Goal: Information Seeking & Learning: Learn about a topic

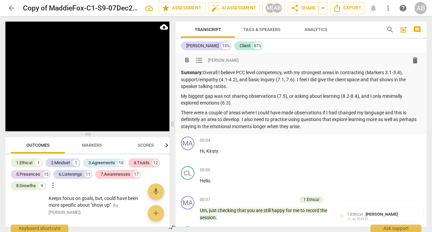
click at [197, 60] on span "format_list_bulleted" at bounding box center [199, 60] width 8 height 8
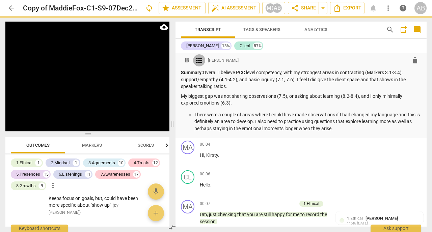
click at [197, 60] on span "format_list_bulleted" at bounding box center [199, 60] width 8 height 8
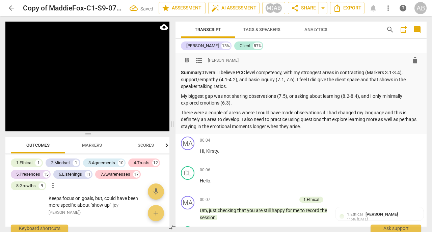
click at [197, 60] on span "format_list_bulleted" at bounding box center [199, 60] width 8 height 8
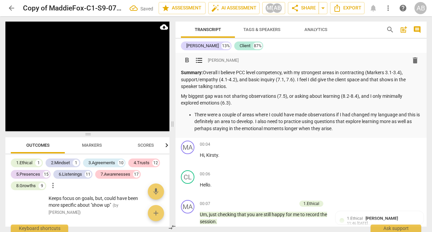
click at [198, 61] on span "format_list_bulleted" at bounding box center [199, 60] width 8 height 8
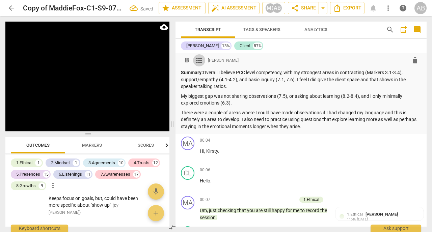
click at [198, 61] on span "format_list_bulleted" at bounding box center [199, 60] width 8 height 8
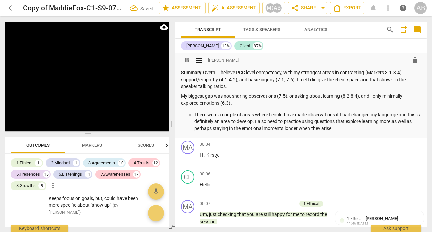
click at [198, 60] on span "format_list_bulleted" at bounding box center [199, 60] width 8 height 8
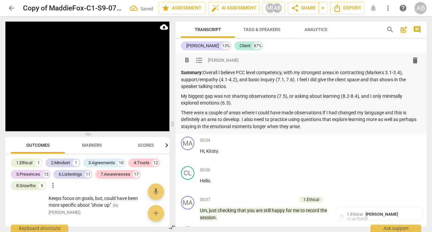
click at [402, 31] on span "post_add" at bounding box center [403, 30] width 8 height 8
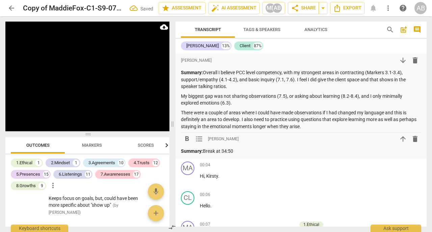
click at [402, 30] on span "post_add" at bounding box center [403, 30] width 8 height 8
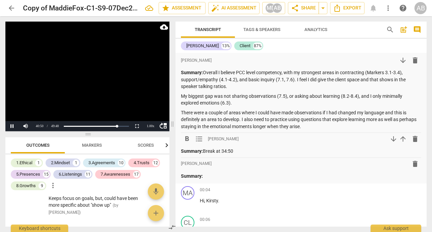
click at [236, 151] on p "Summary: Break at 34:50" at bounding box center [301, 151] width 240 height 7
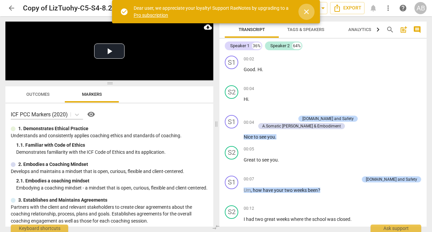
click at [307, 12] on span "close" at bounding box center [306, 12] width 8 height 8
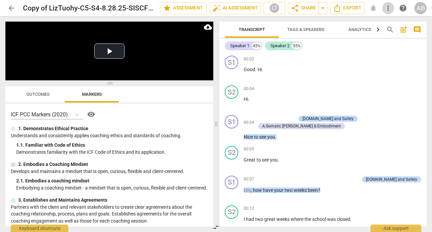
click at [388, 9] on span "more_vert" at bounding box center [388, 8] width 8 height 8
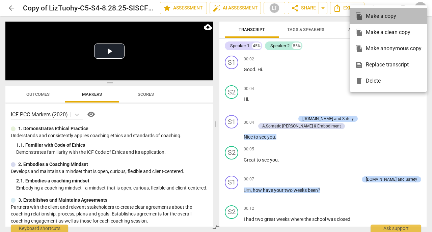
click at [381, 20] on div "file_copy Make a copy" at bounding box center [388, 16] width 66 height 16
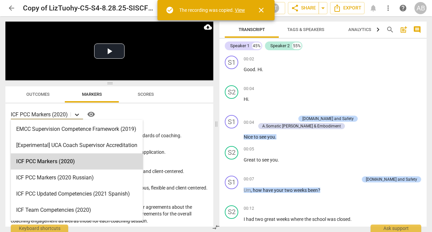
click at [78, 116] on icon at bounding box center [77, 115] width 4 height 2
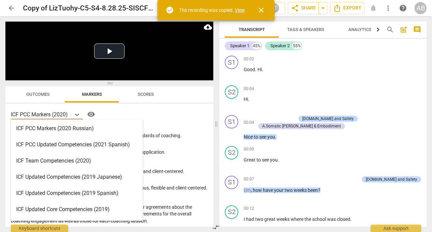
scroll to position [193, 0]
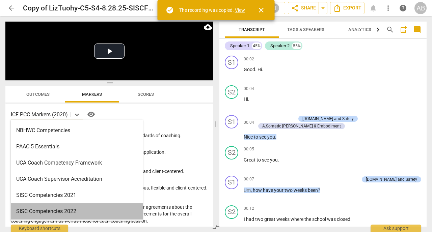
click at [59, 214] on div "SISC Competencies 2022" at bounding box center [77, 211] width 132 height 16
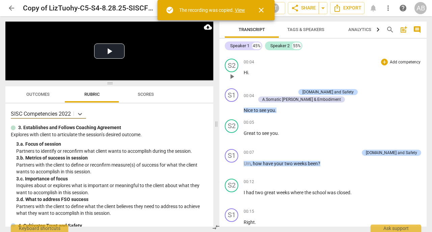
scroll to position [27, 0]
click at [259, 12] on span "close" at bounding box center [261, 10] width 8 height 8
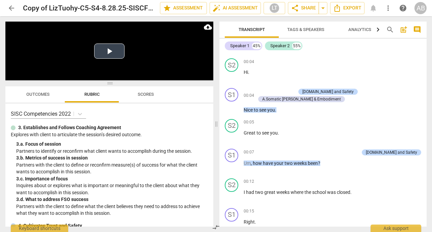
click at [110, 55] on button "Play Video" at bounding box center [109, 51] width 30 height 15
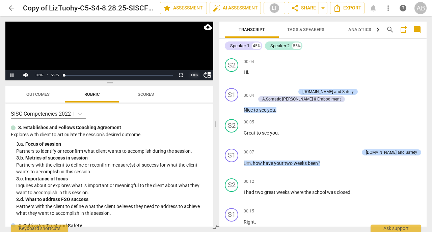
click at [195, 75] on div "1.00 x" at bounding box center [194, 75] width 13 height 10
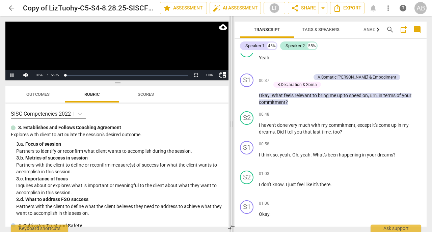
scroll to position [400, 0]
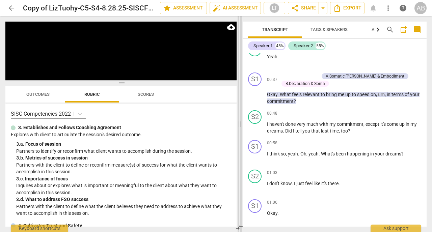
drag, startPoint x: 218, startPoint y: 123, endPoint x: 241, endPoint y: 121, distance: 23.4
click at [241, 122] on span at bounding box center [240, 124] width 4 height 216
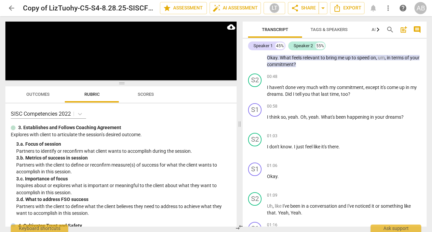
scroll to position [438, 0]
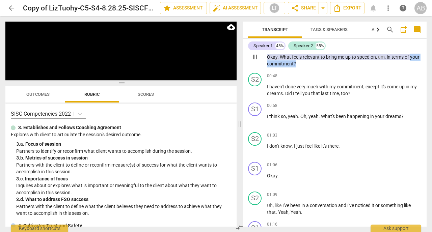
drag, startPoint x: 412, startPoint y: 57, endPoint x: 414, endPoint y: 63, distance: 7.0
click at [414, 63] on p "Okay . What feels relevant to bring me up to speed on , um , in terms of your c…" at bounding box center [344, 61] width 154 height 14
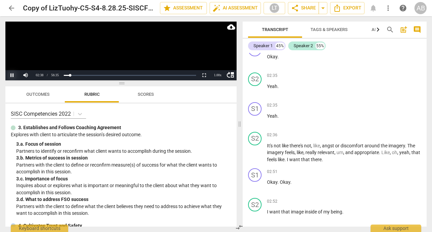
click at [12, 75] on button "Pause" at bounding box center [11, 75] width 13 height 10
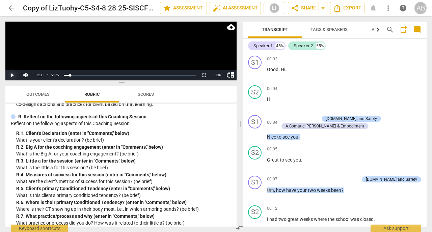
scroll to position [1596, 0]
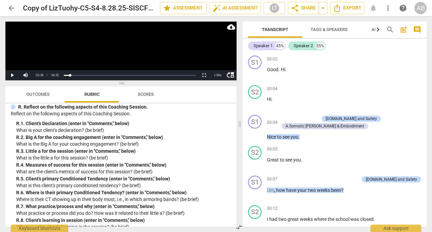
click at [37, 94] on span "Outcomes" at bounding box center [37, 94] width 23 height 5
